Goal: Book appointment/travel/reservation

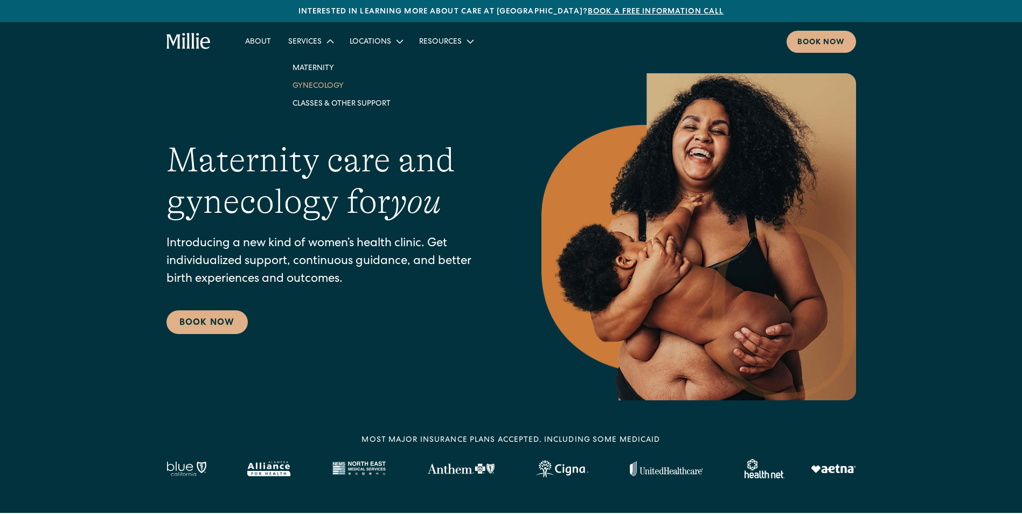
click at [319, 84] on link "Gynecology" at bounding box center [341, 86] width 115 height 18
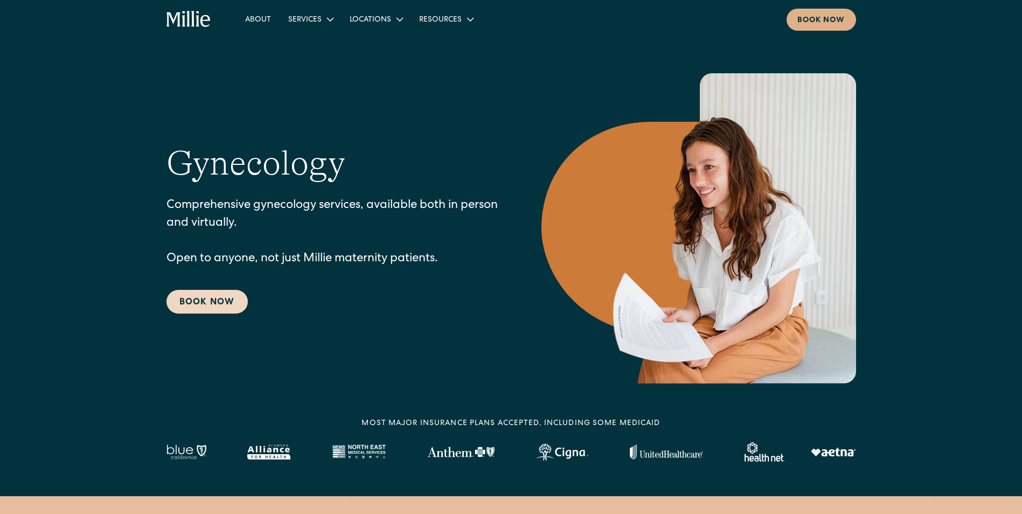
click at [210, 307] on link "Book Now" at bounding box center [207, 302] width 81 height 24
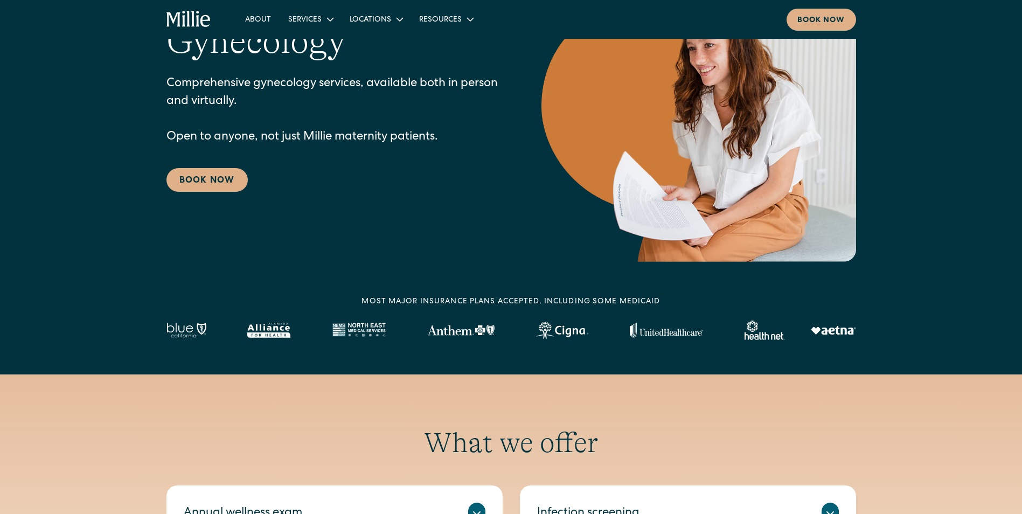
scroll to position [323, 0]
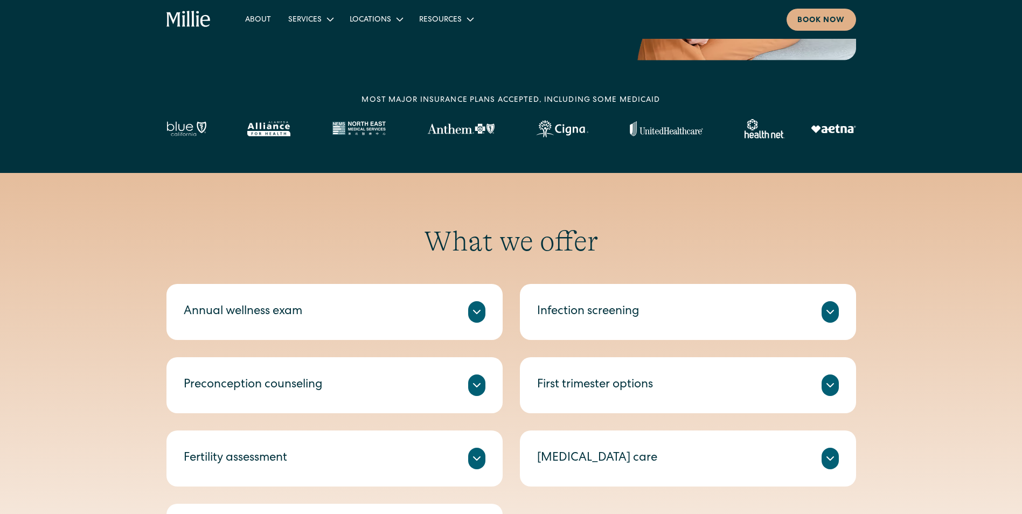
click at [828, 307] on icon at bounding box center [830, 312] width 13 height 13
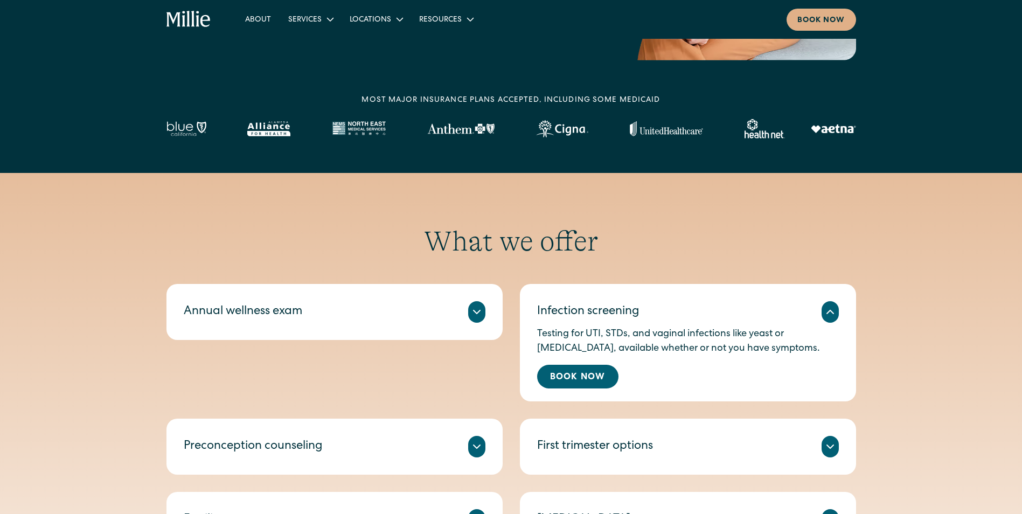
click at [828, 307] on icon at bounding box center [830, 312] width 13 height 13
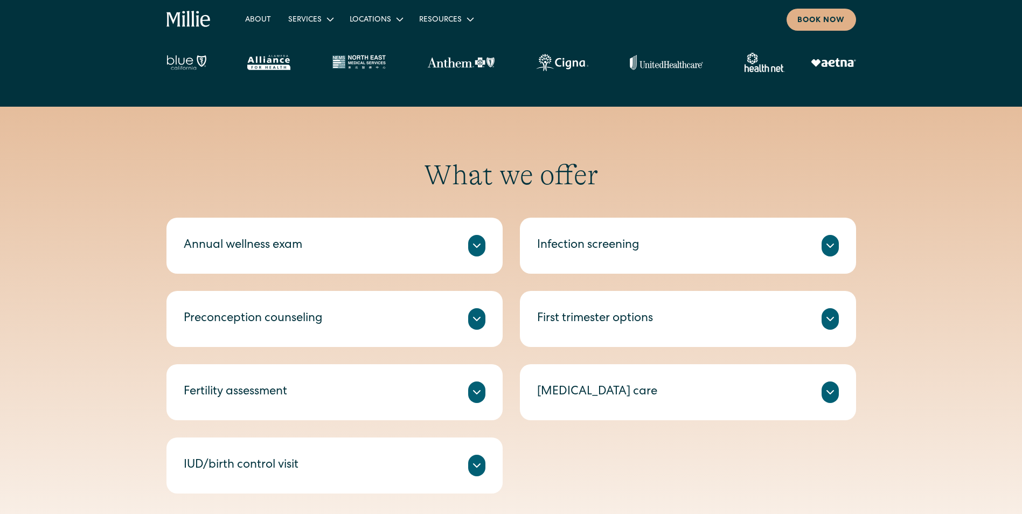
scroll to position [377, 0]
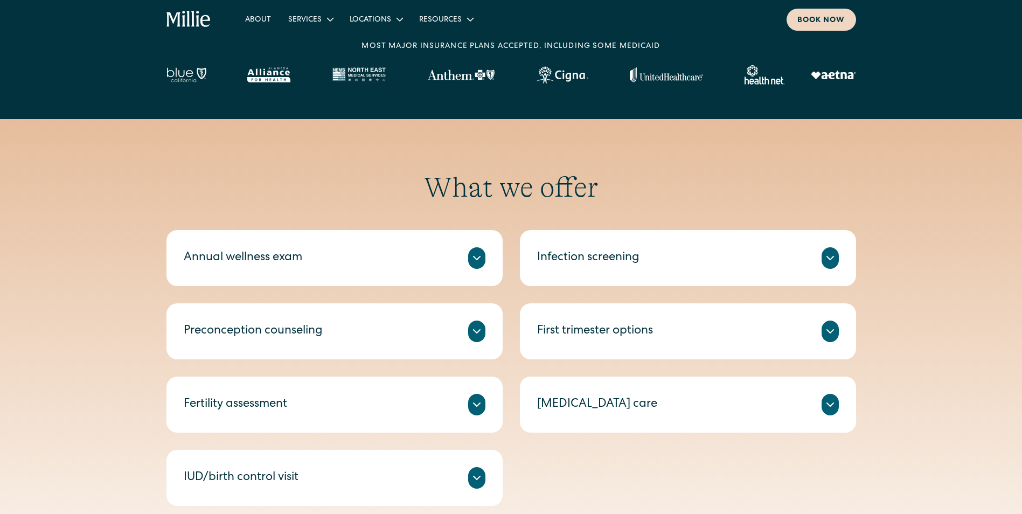
click at [824, 19] on div "Book now" at bounding box center [822, 20] width 48 height 11
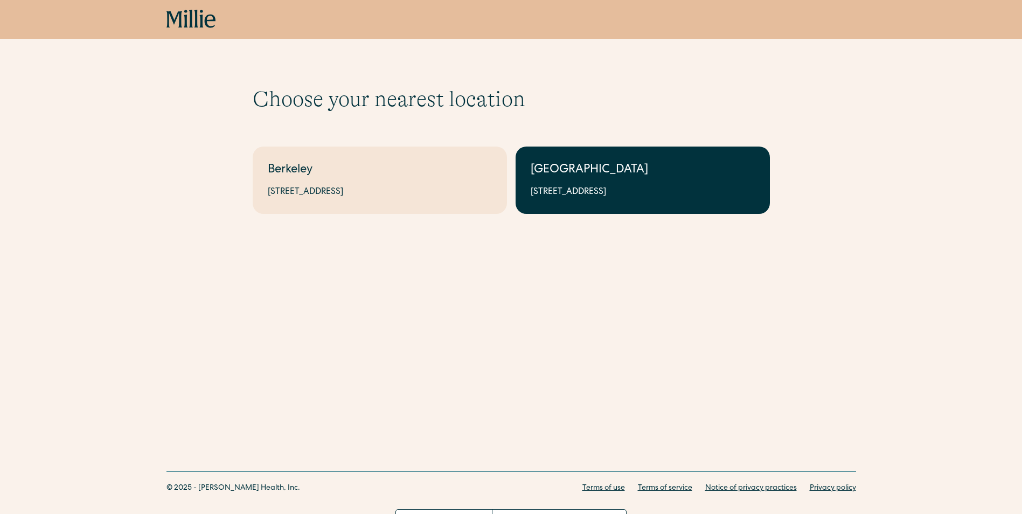
click at [601, 170] on div "South Bay" at bounding box center [643, 171] width 224 height 18
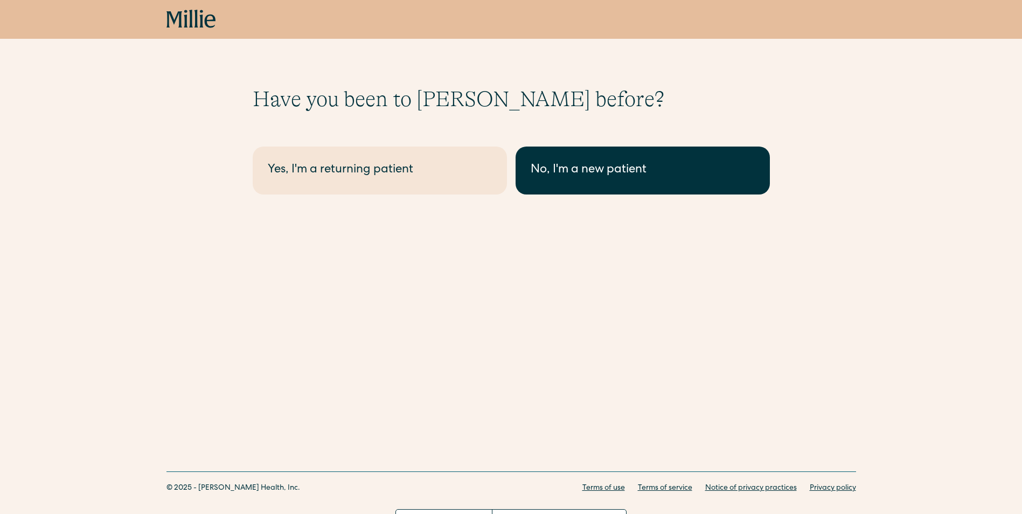
click at [592, 176] on div "No, I'm a new patient" at bounding box center [643, 171] width 224 height 18
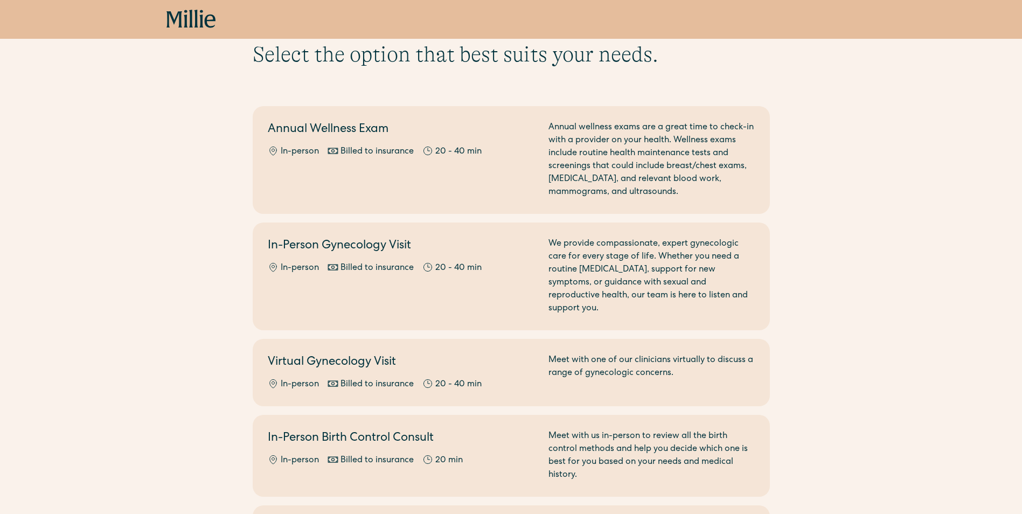
scroll to position [44, 0]
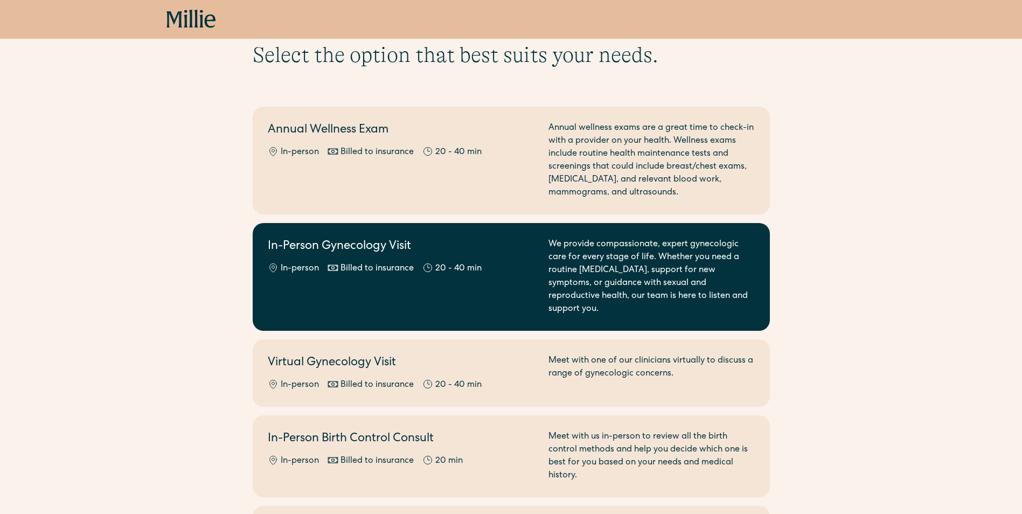
click at [685, 263] on div "We provide compassionate, expert gynecologic care for every stage of life. Whet…" at bounding box center [652, 277] width 206 height 78
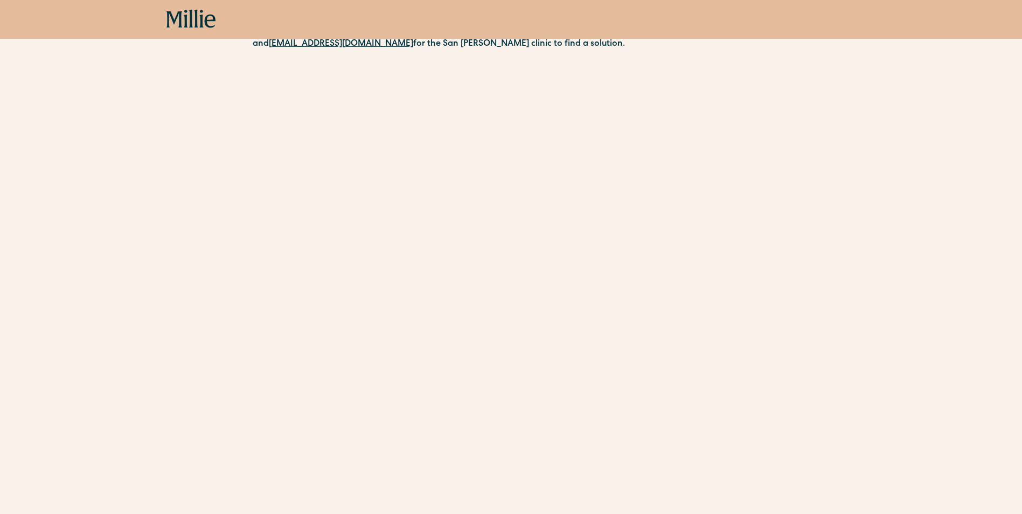
scroll to position [593, 0]
click at [823, 40] on div "Schedule your appointment We offer compassionate, expert care for a wide range …" at bounding box center [511, 3] width 1022 height 1020
click at [806, 303] on div "Schedule your appointment We offer compassionate, expert care for a wide range …" at bounding box center [511, 3] width 1022 height 1020
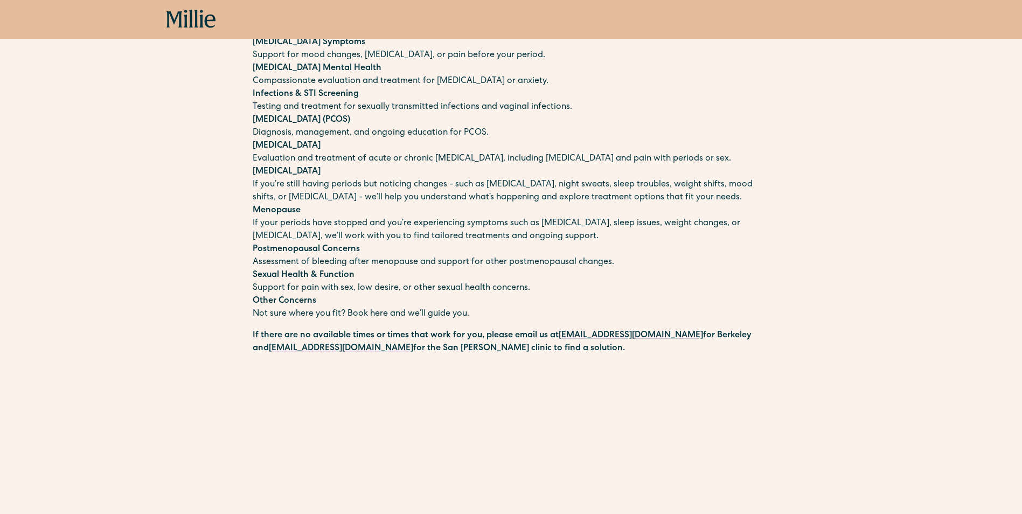
scroll to position [0, 0]
